Goal: Transaction & Acquisition: Purchase product/service

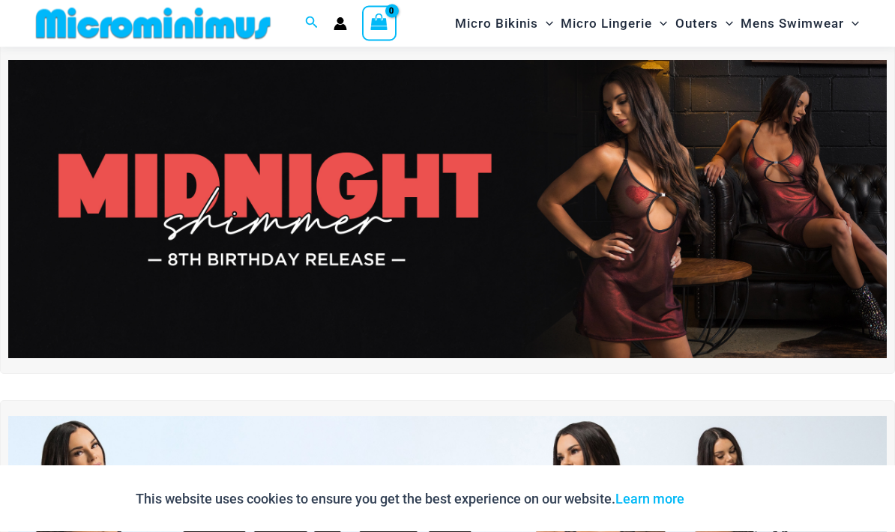
scroll to position [39, 0]
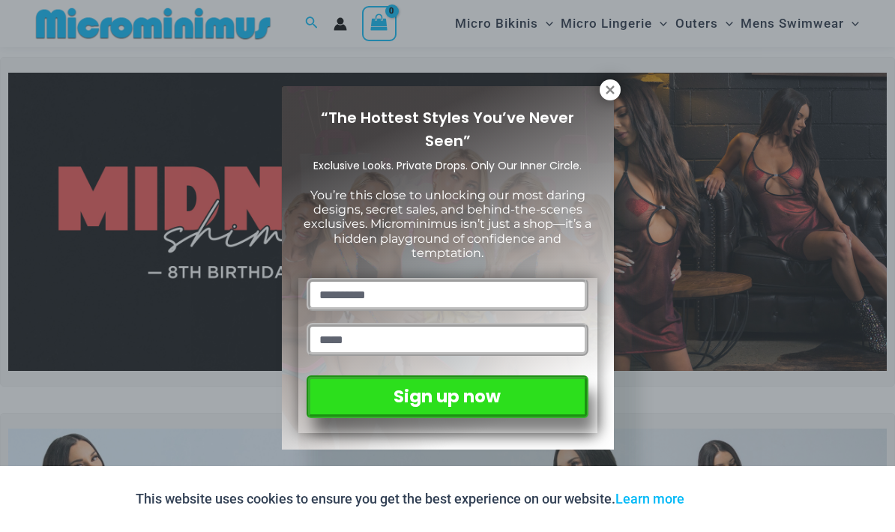
click at [609, 94] on icon at bounding box center [609, 89] width 13 height 13
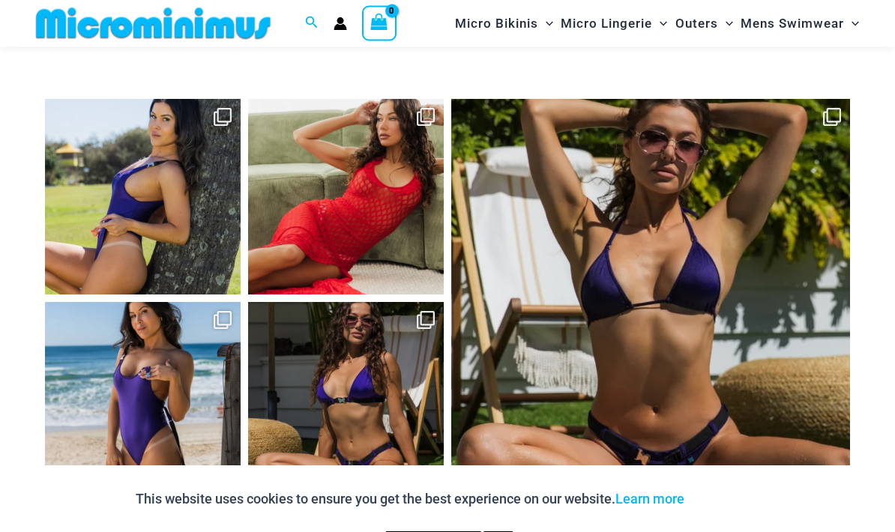
scroll to position [6021, 0]
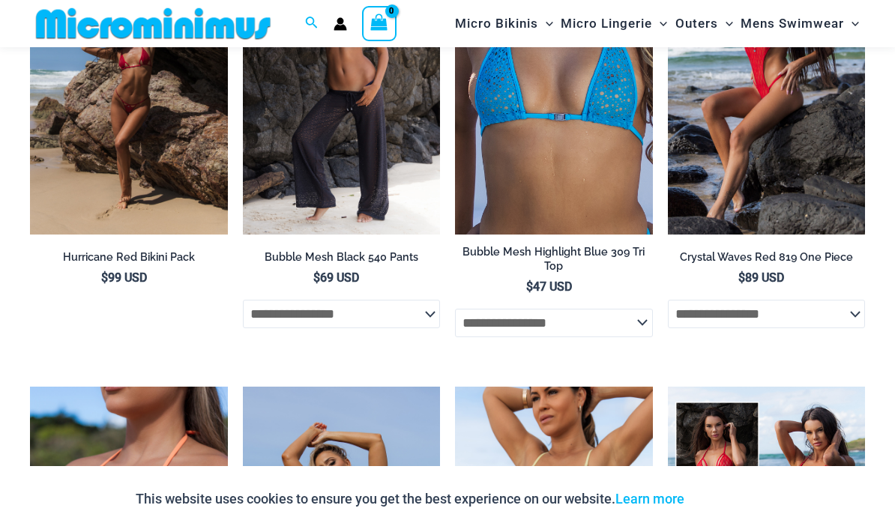
scroll to position [2311, 0]
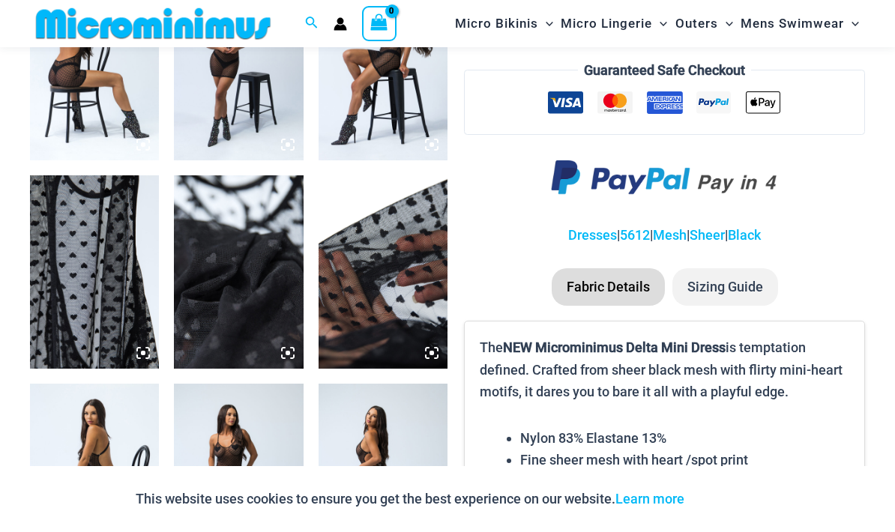
scroll to position [977, 0]
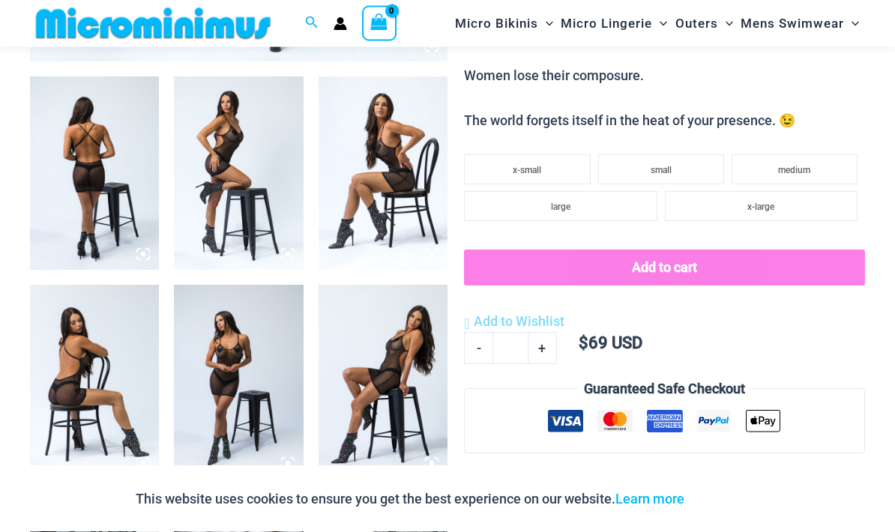
click at [234, 399] on img at bounding box center [238, 382] width 129 height 193
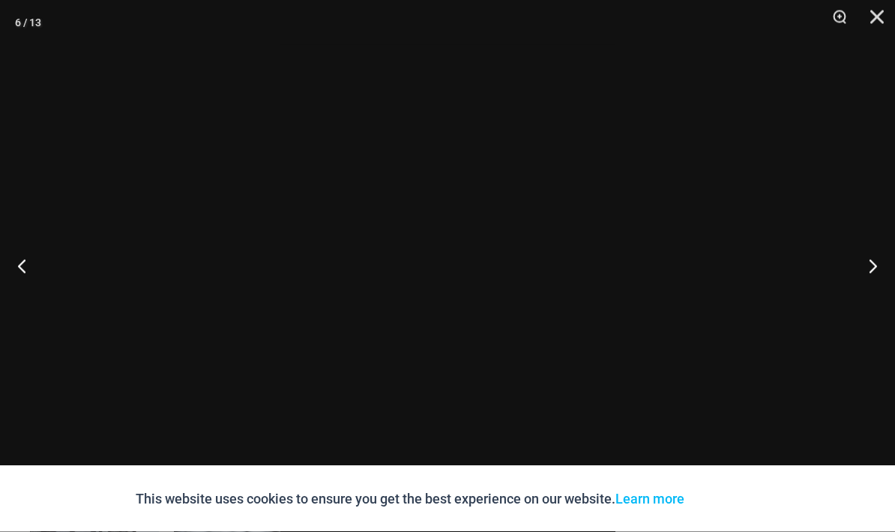
scroll to position [657, 0]
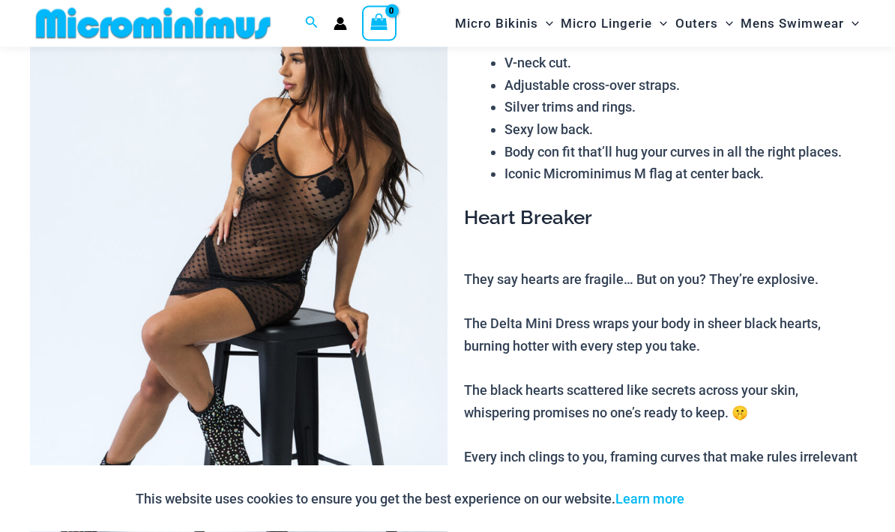
click at [375, 314] on img at bounding box center [238, 286] width 417 height 627
